Goal: Task Accomplishment & Management: Use online tool/utility

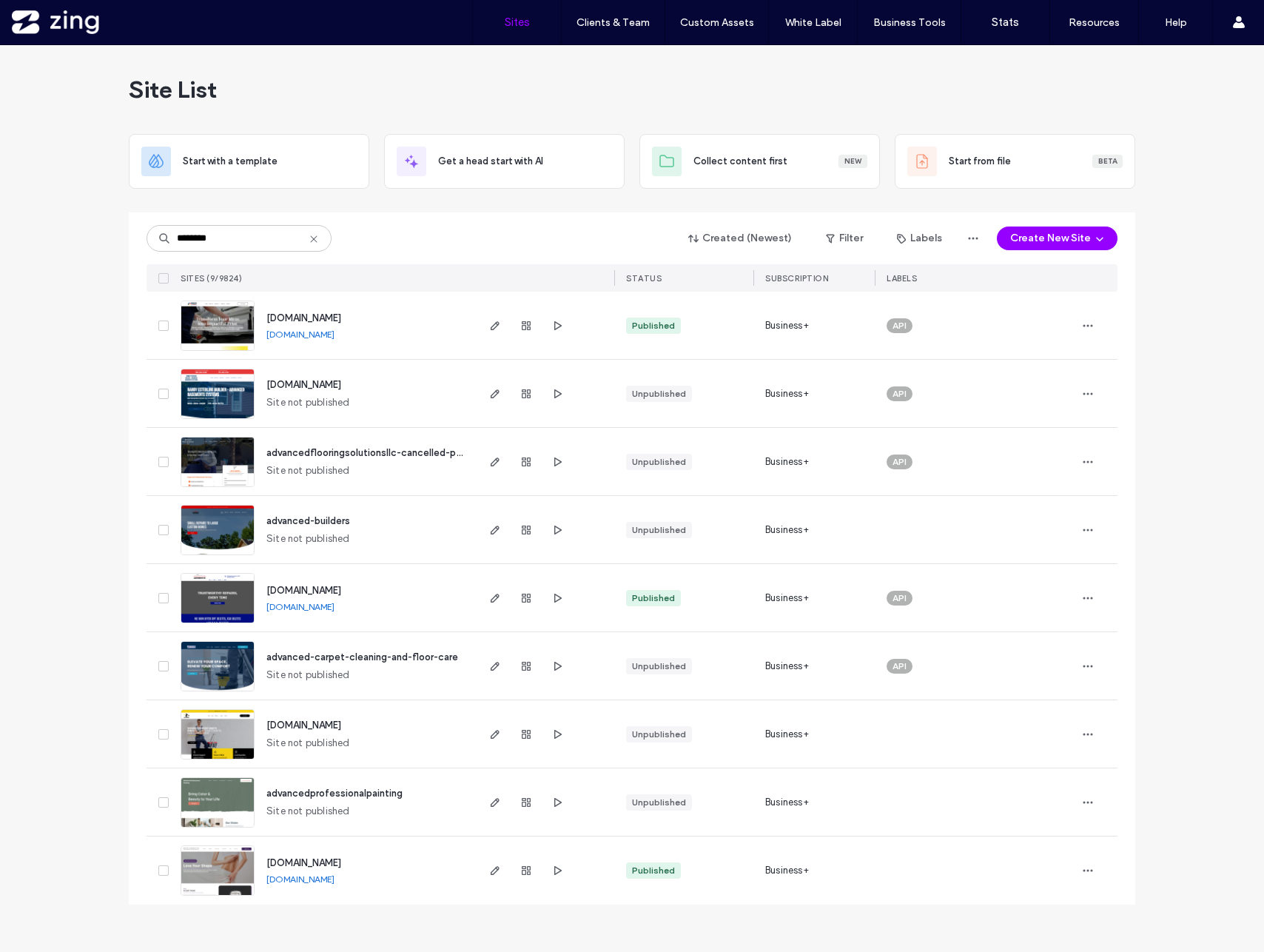
click at [314, 237] on icon at bounding box center [314, 239] width 12 height 12
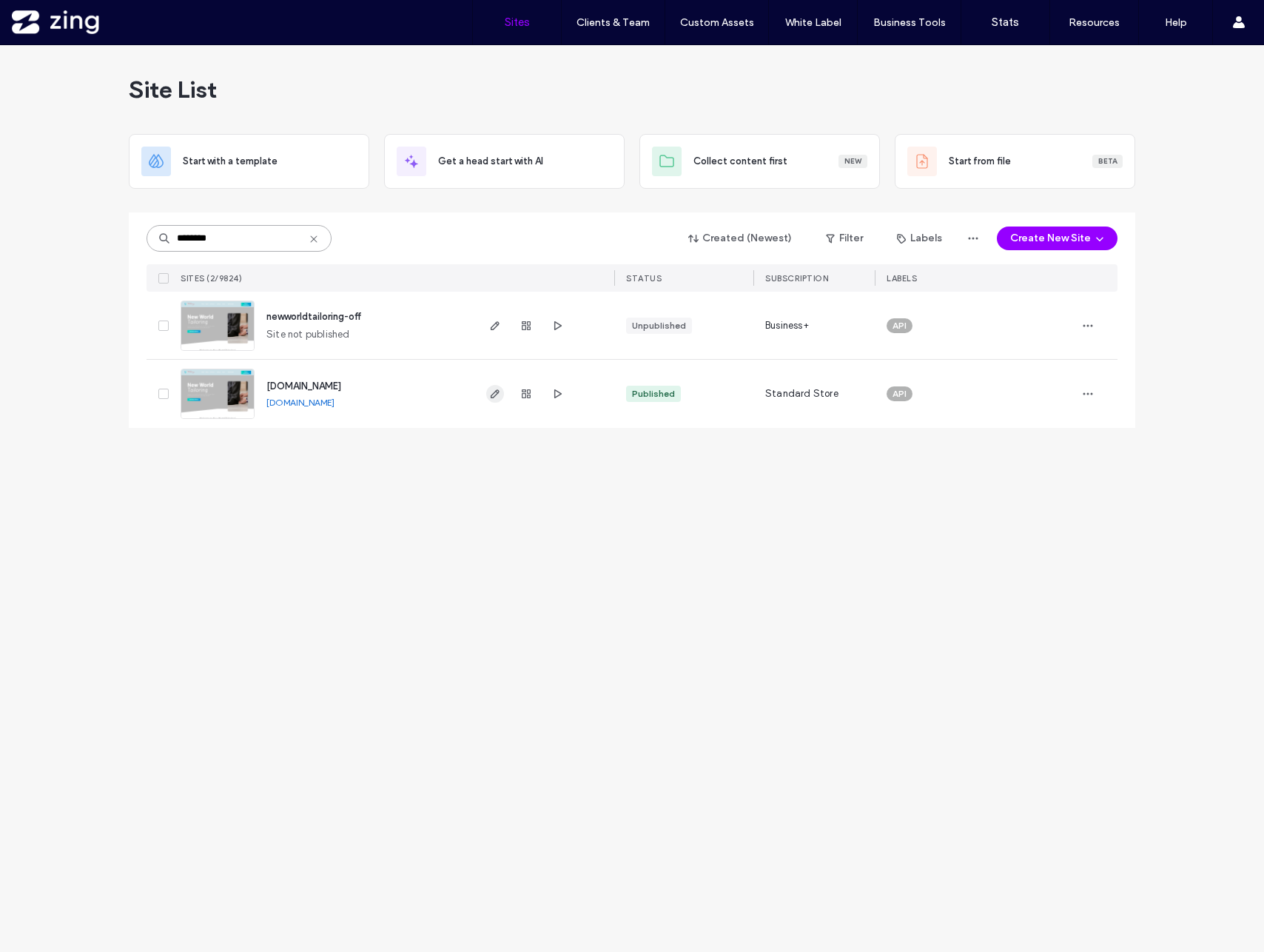
type input "********"
click at [494, 390] on icon "button" at bounding box center [495, 394] width 12 height 12
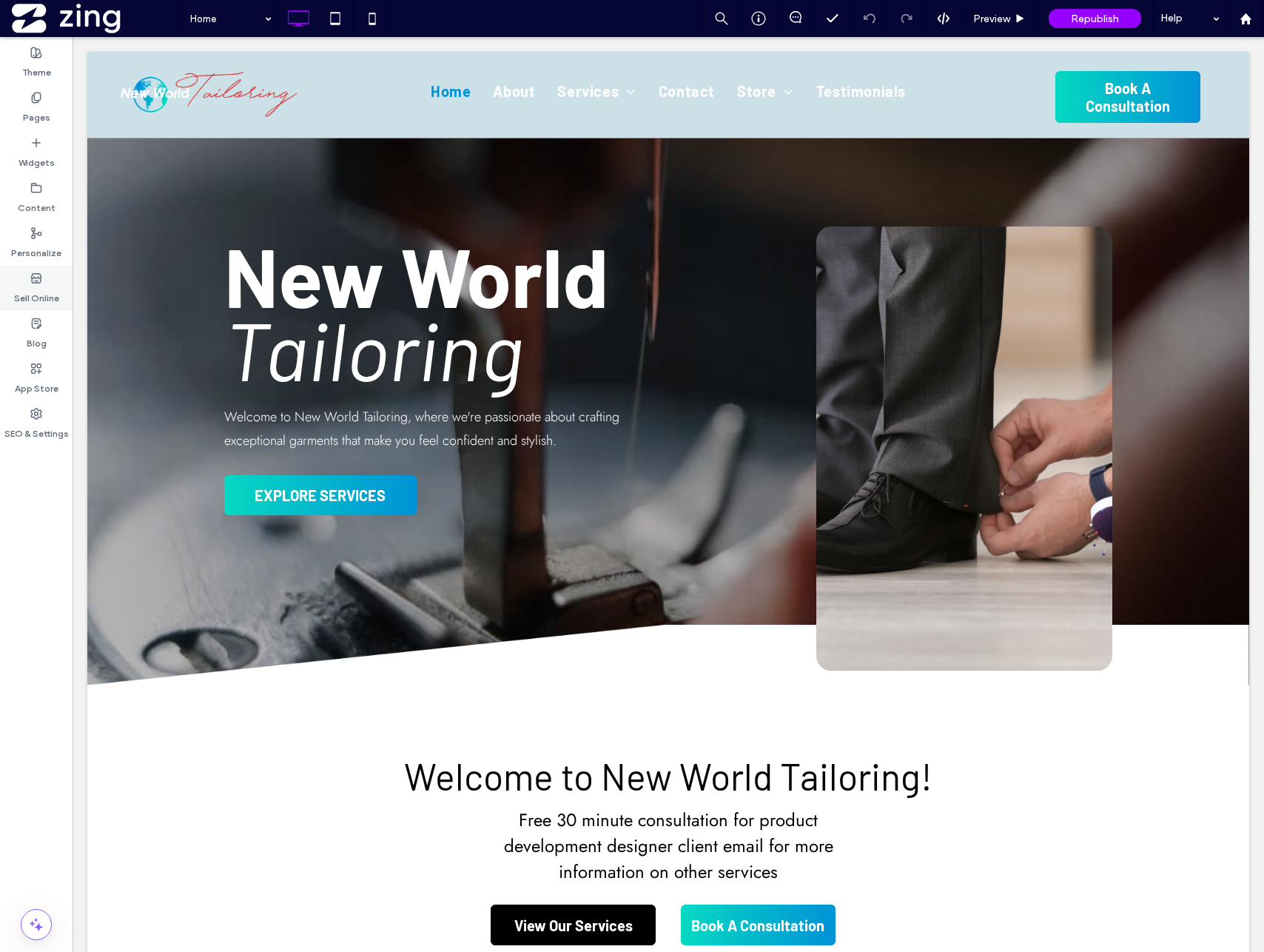
click at [43, 282] on div "Sell Online" at bounding box center [36, 288] width 72 height 45
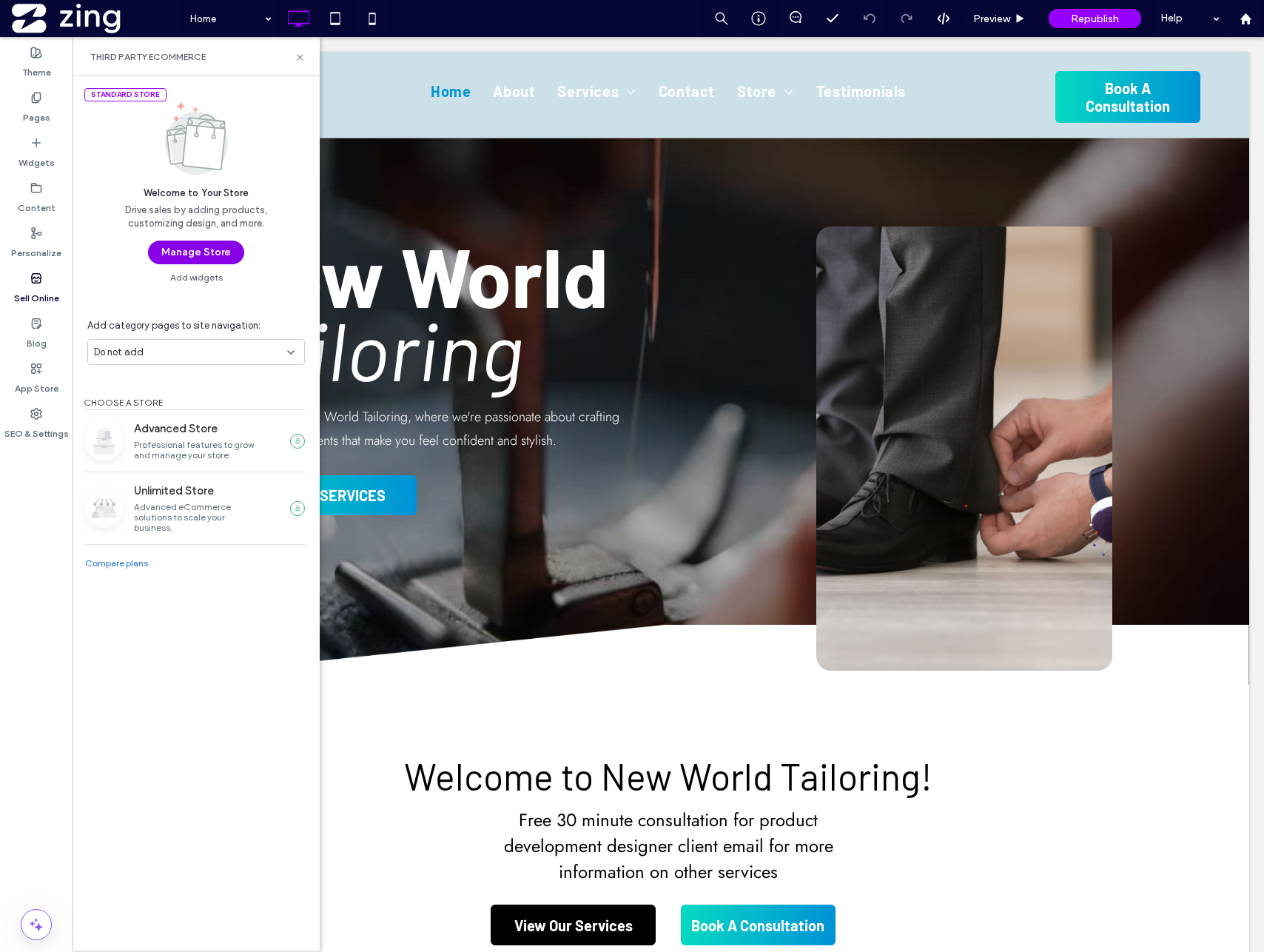
click at [184, 254] on button "Manage Store" at bounding box center [196, 253] width 96 height 24
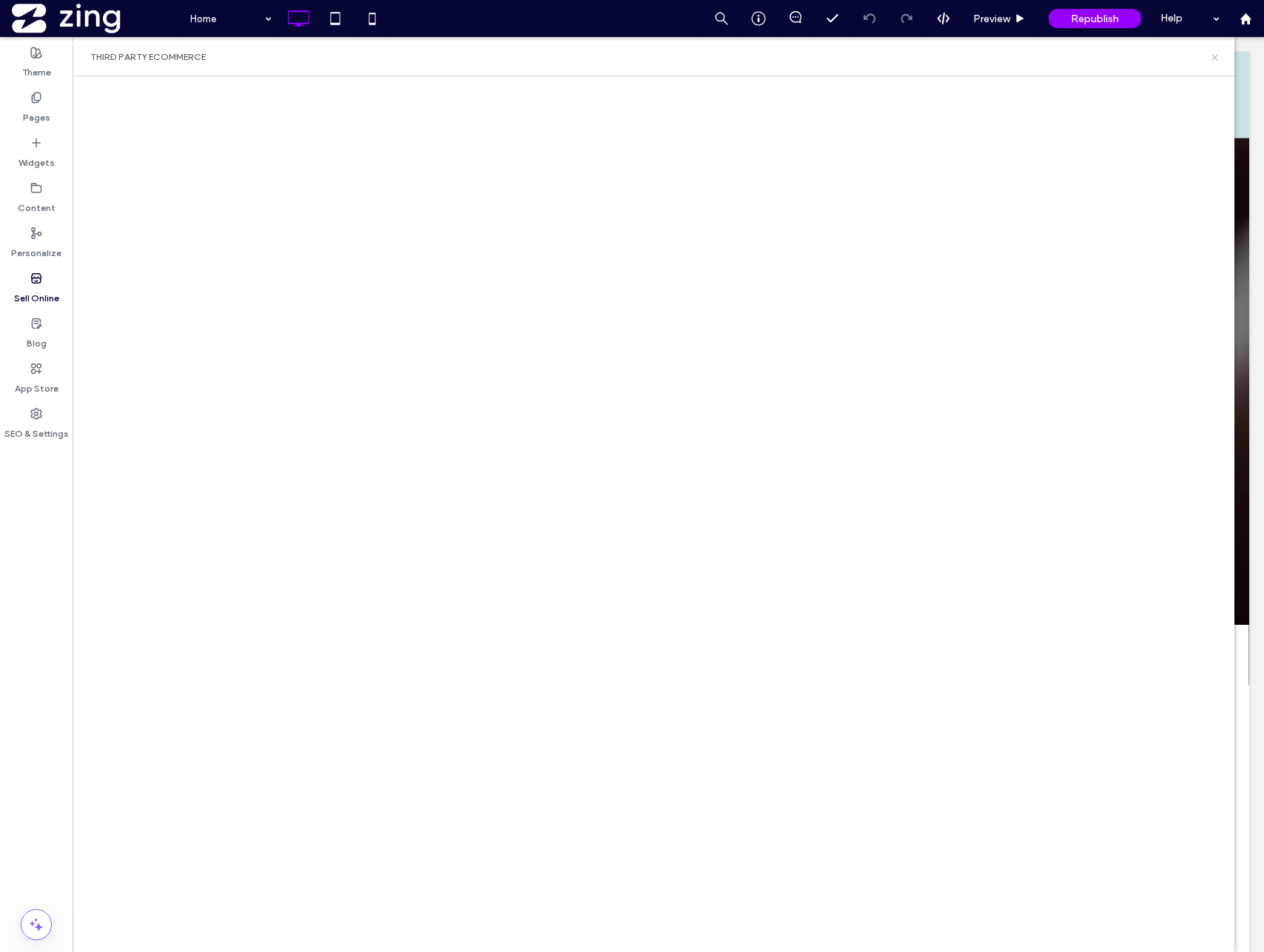
click at [1217, 57] on icon at bounding box center [1214, 57] width 11 height 11
